Goal: Information Seeking & Learning: Check status

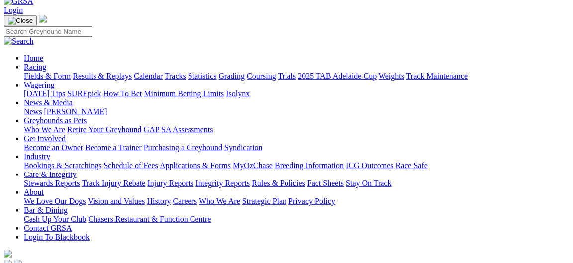
scroll to position [54, 0]
click at [130, 73] on link "Results & Replays" at bounding box center [102, 77] width 59 height 8
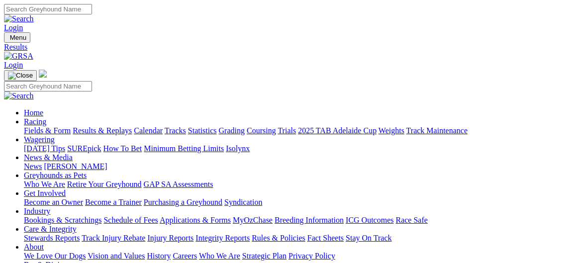
select select "[GEOGRAPHIC_DATA]"
click option "[GEOGRAPHIC_DATA]" at bounding box center [0, 0] width 0 height 0
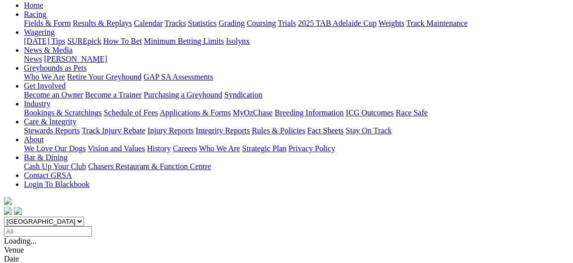
scroll to position [161, 0]
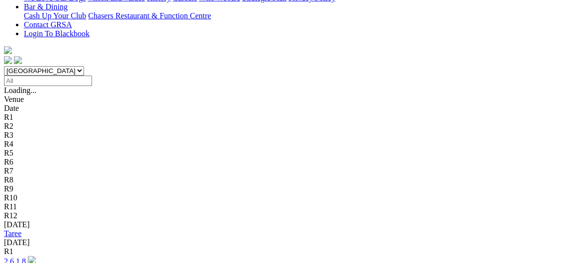
scroll to position [269, 0]
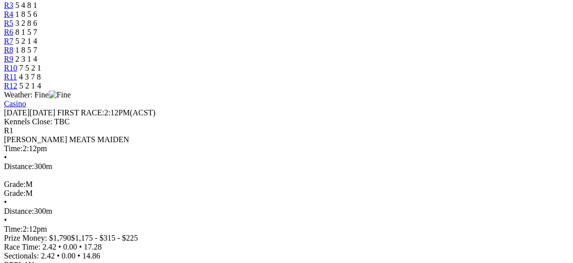
scroll to position [376, 0]
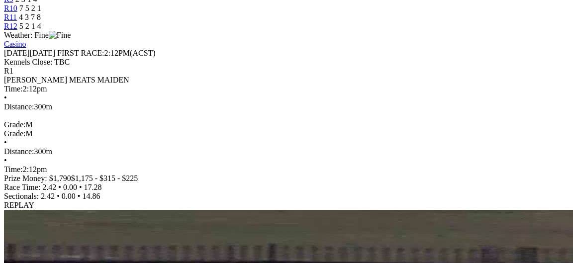
scroll to position [484, 0]
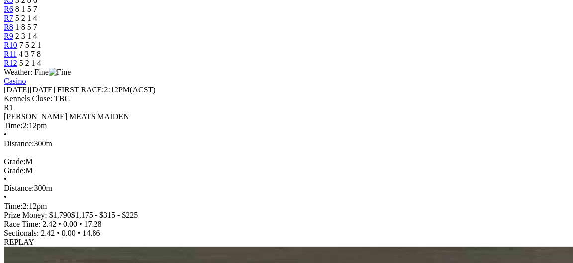
scroll to position [376, 0]
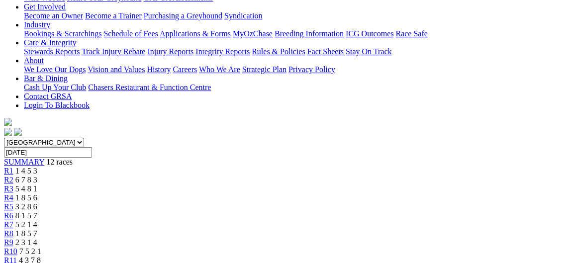
scroll to position [161, 0]
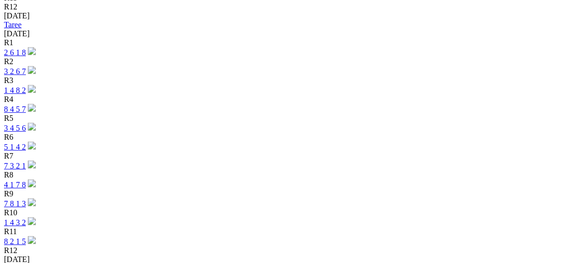
scroll to position [484, 0]
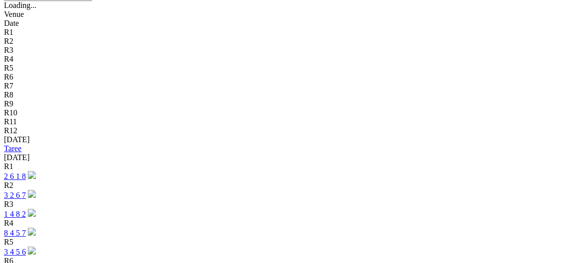
scroll to position [322, 0]
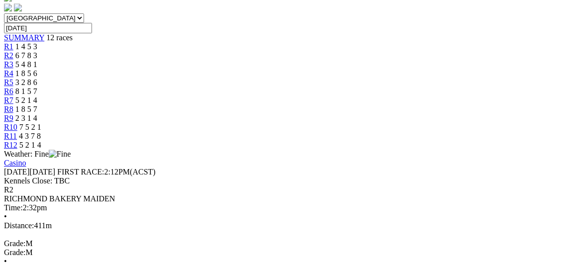
scroll to position [322, 0]
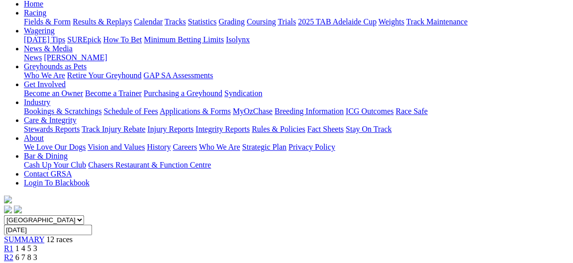
scroll to position [107, 0]
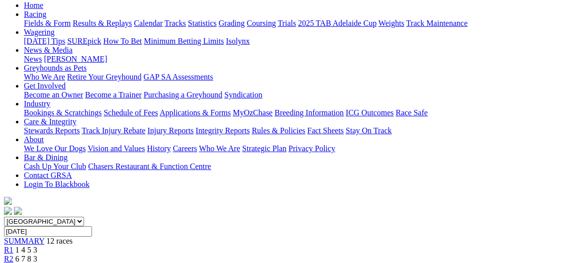
click at [176, 263] on div "R3 5 4 8 1" at bounding box center [286, 268] width 565 height 9
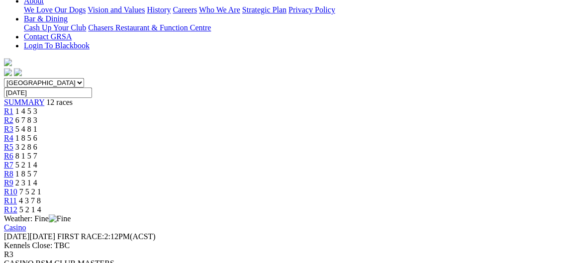
scroll to position [269, 0]
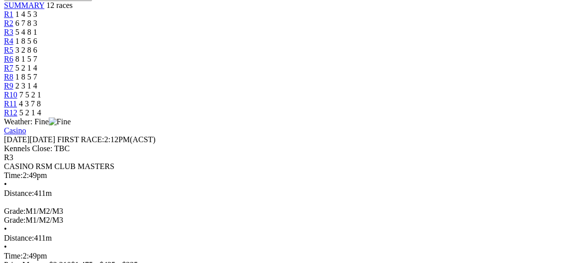
scroll to position [376, 0]
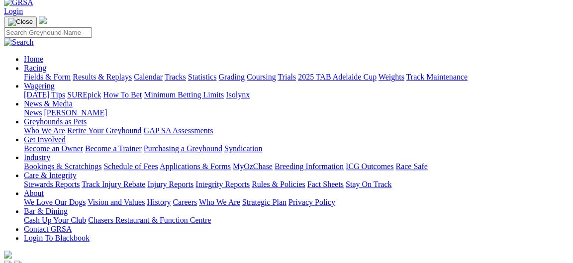
scroll to position [54, 0]
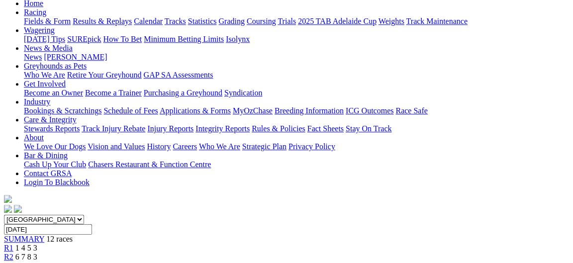
scroll to position [107, 0]
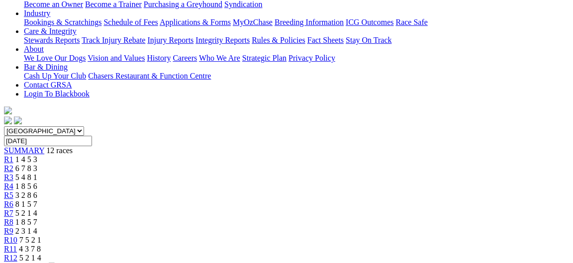
scroll to position [215, 0]
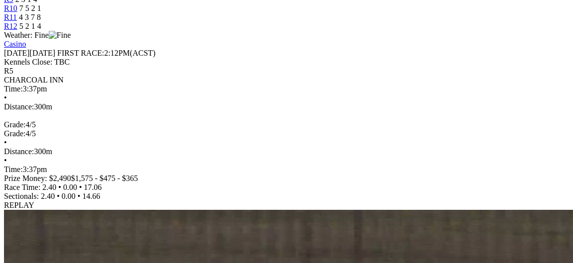
scroll to position [484, 0]
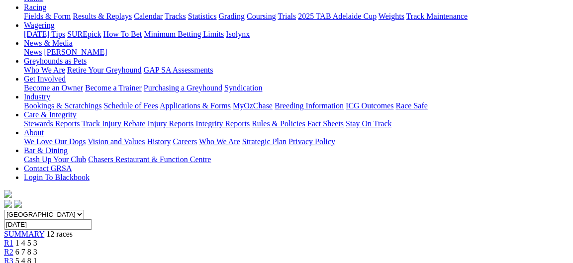
scroll to position [107, 0]
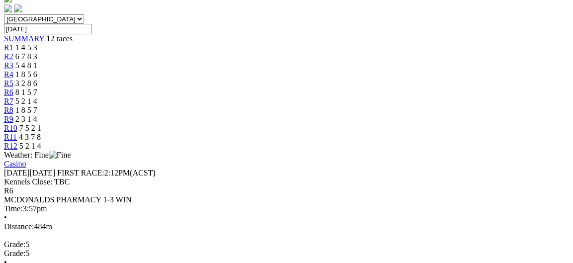
scroll to position [322, 0]
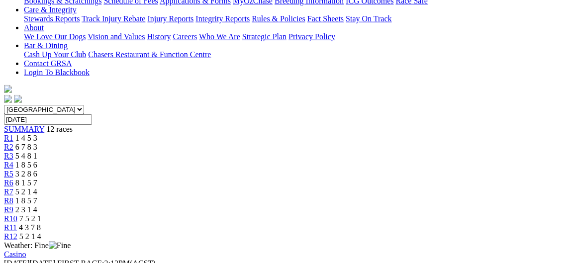
scroll to position [215, 0]
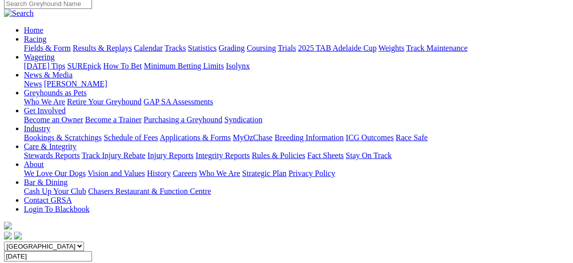
scroll to position [54, 0]
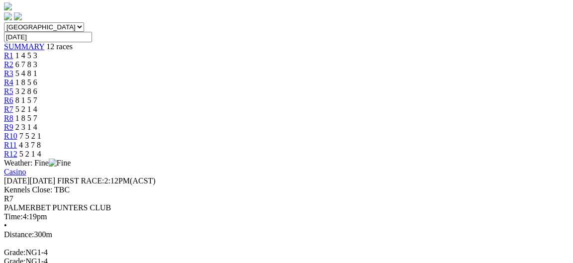
scroll to position [322, 0]
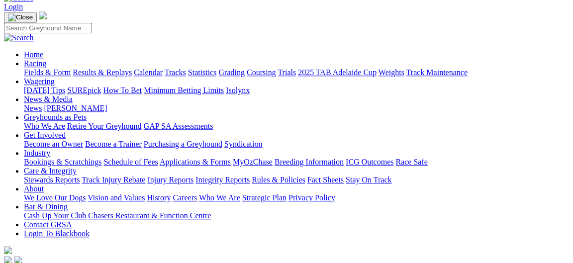
scroll to position [54, 0]
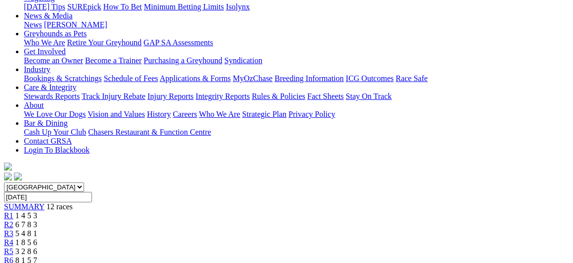
scroll to position [161, 0]
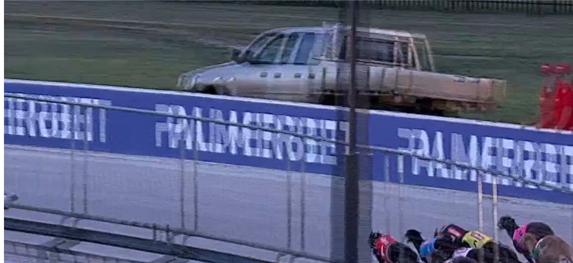
scroll to position [645, 0]
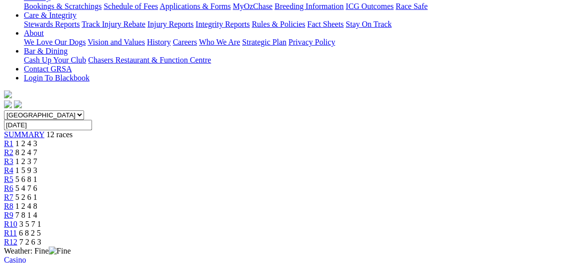
scroll to position [215, 0]
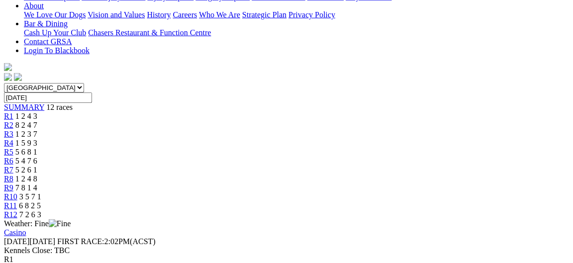
scroll to position [269, 0]
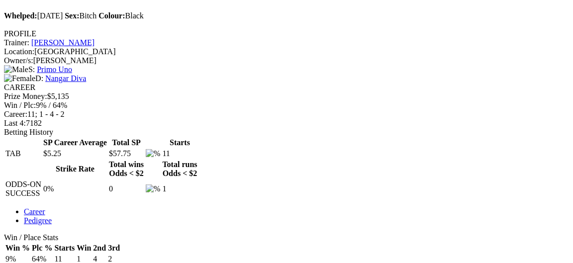
scroll to position [376, 0]
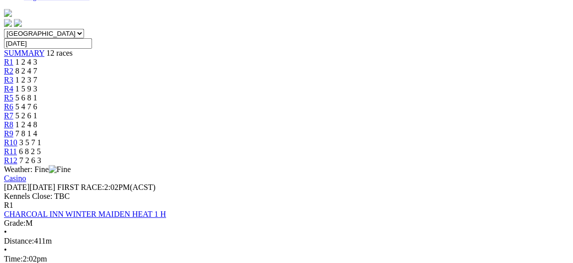
scroll to position [322, 0]
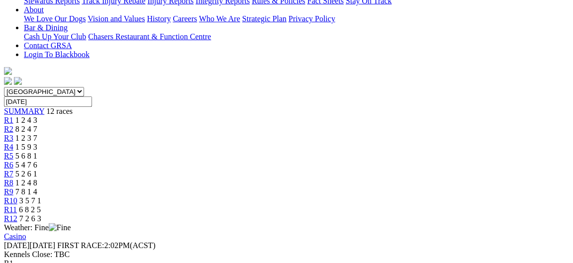
scroll to position [215, 0]
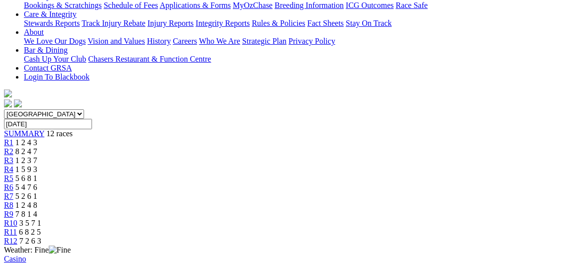
drag, startPoint x: 284, startPoint y: 139, endPoint x: 238, endPoint y: 157, distance: 49.4
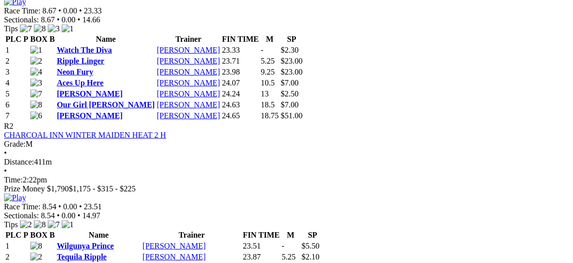
scroll to position [591, 0]
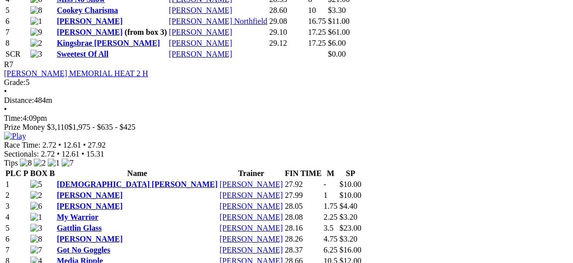
scroll to position [1720, 0]
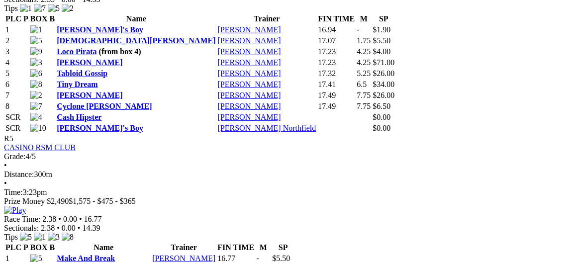
scroll to position [1021, 0]
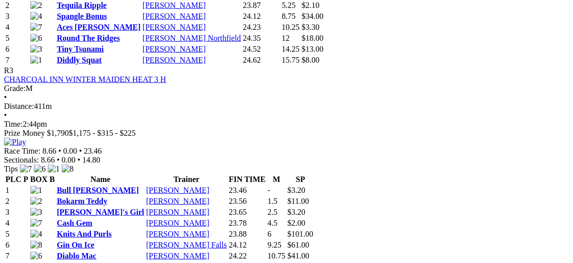
scroll to position [806, 0]
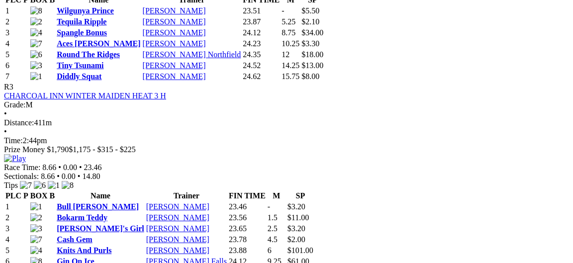
drag, startPoint x: 446, startPoint y: 121, endPoint x: 436, endPoint y: 107, distance: 17.9
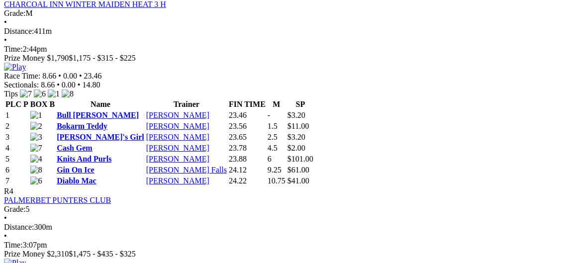
scroll to position [914, 0]
